Goal: Browse casually

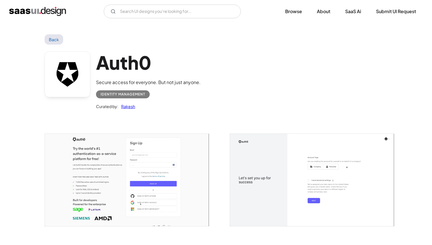
click at [51, 12] on img "home" at bounding box center [37, 11] width 57 height 9
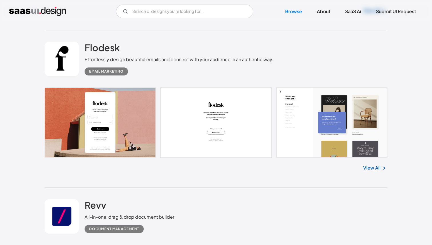
scroll to position [304, 0]
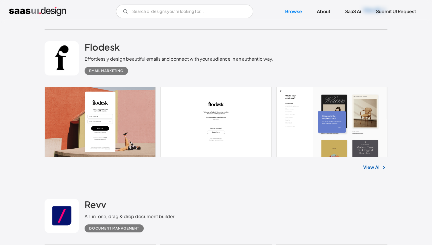
click at [105, 123] on link at bounding box center [216, 122] width 343 height 70
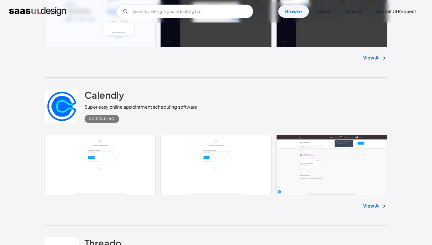
scroll to position [5288, 0]
